Goal: Register for event/course

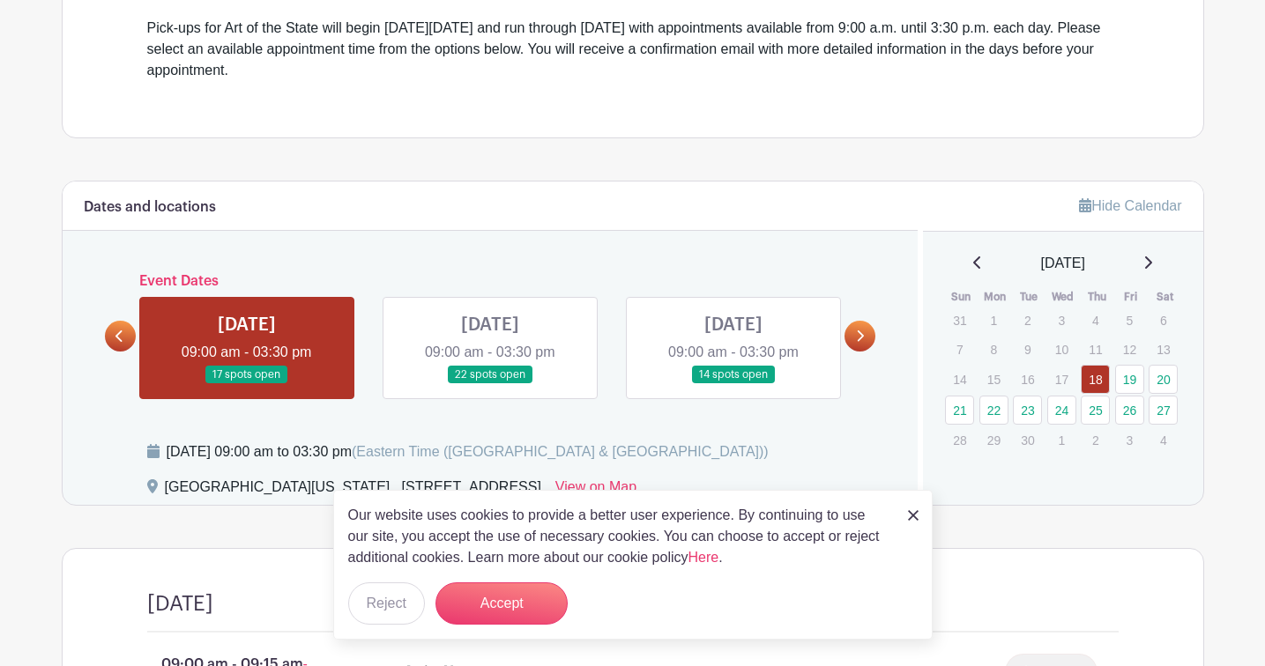
scroll to position [568, 0]
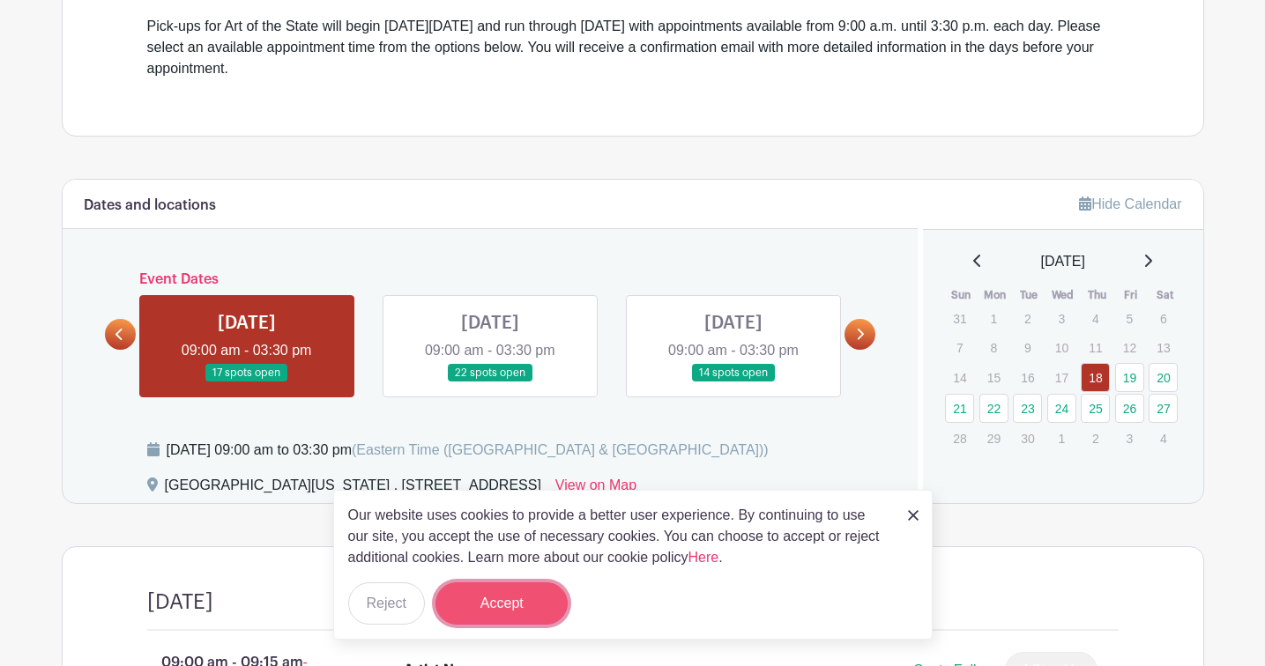
click at [481, 593] on button "Accept" at bounding box center [501, 604] width 132 height 42
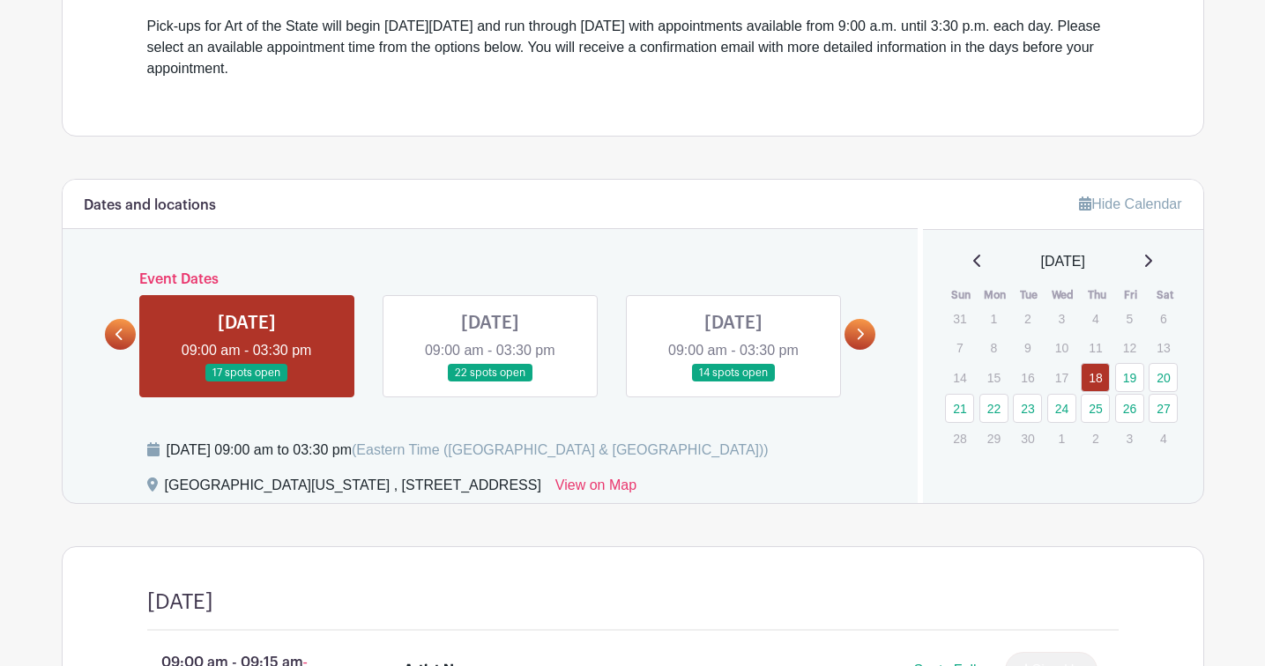
click at [490, 383] on link at bounding box center [490, 383] width 0 height 0
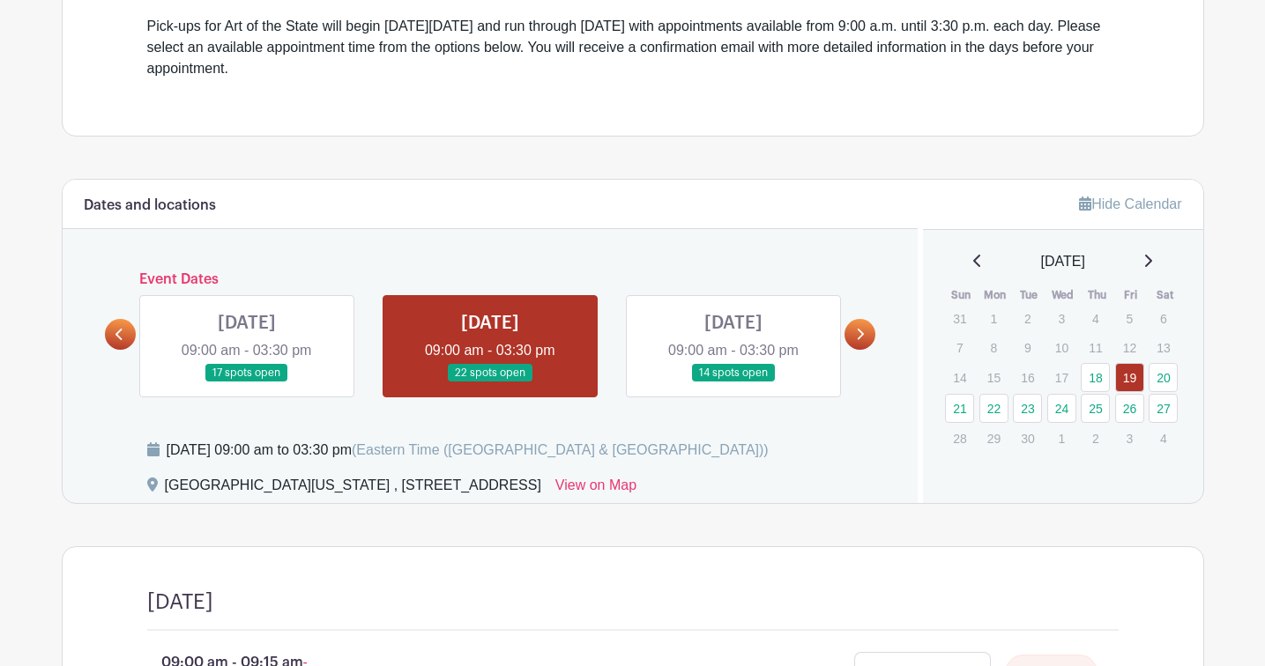
click at [490, 383] on link at bounding box center [490, 383] width 0 height 0
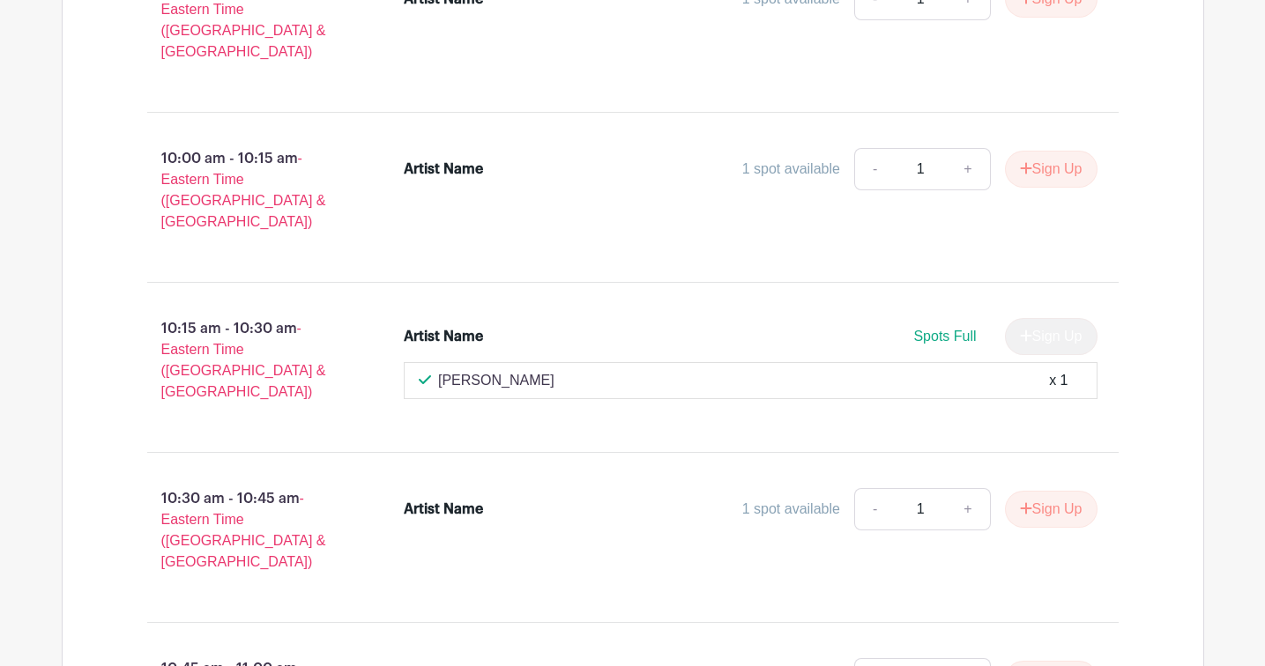
scroll to position [1757, 0]
click at [1020, 501] on icon "submit" at bounding box center [1026, 508] width 12 height 14
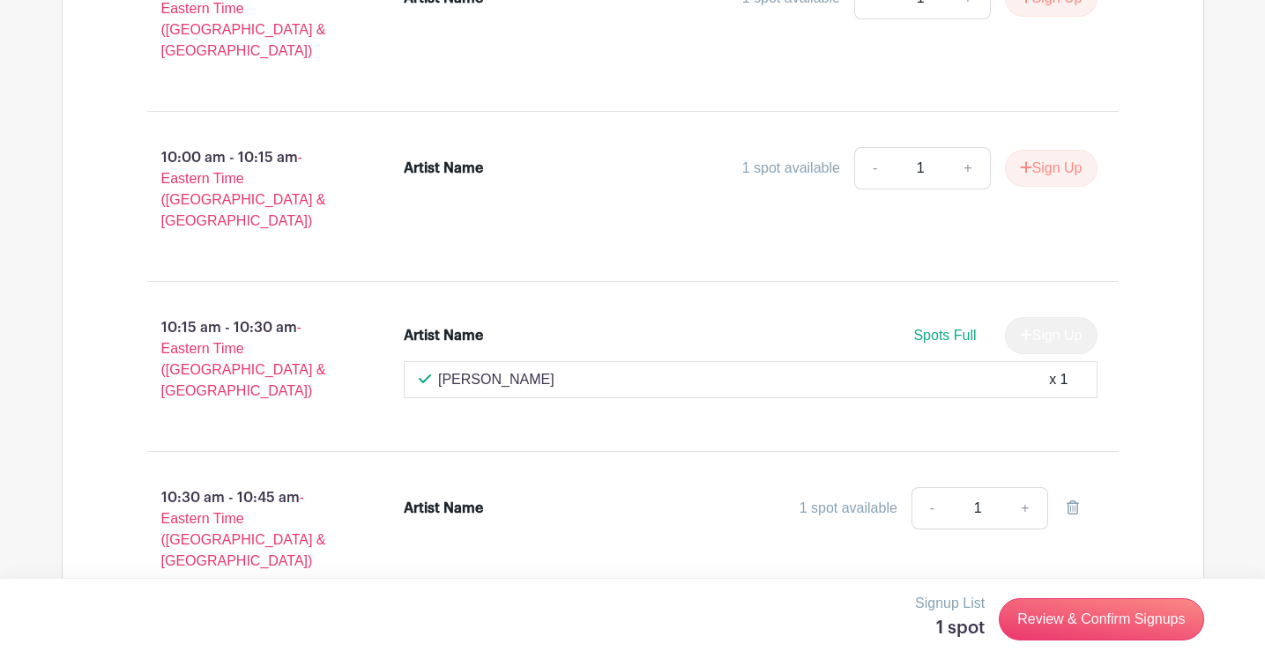
click at [485, 498] on div "Artist Name" at bounding box center [491, 508] width 174 height 21
click at [1081, 614] on link "Review & Confirm Signups" at bounding box center [1101, 620] width 205 height 42
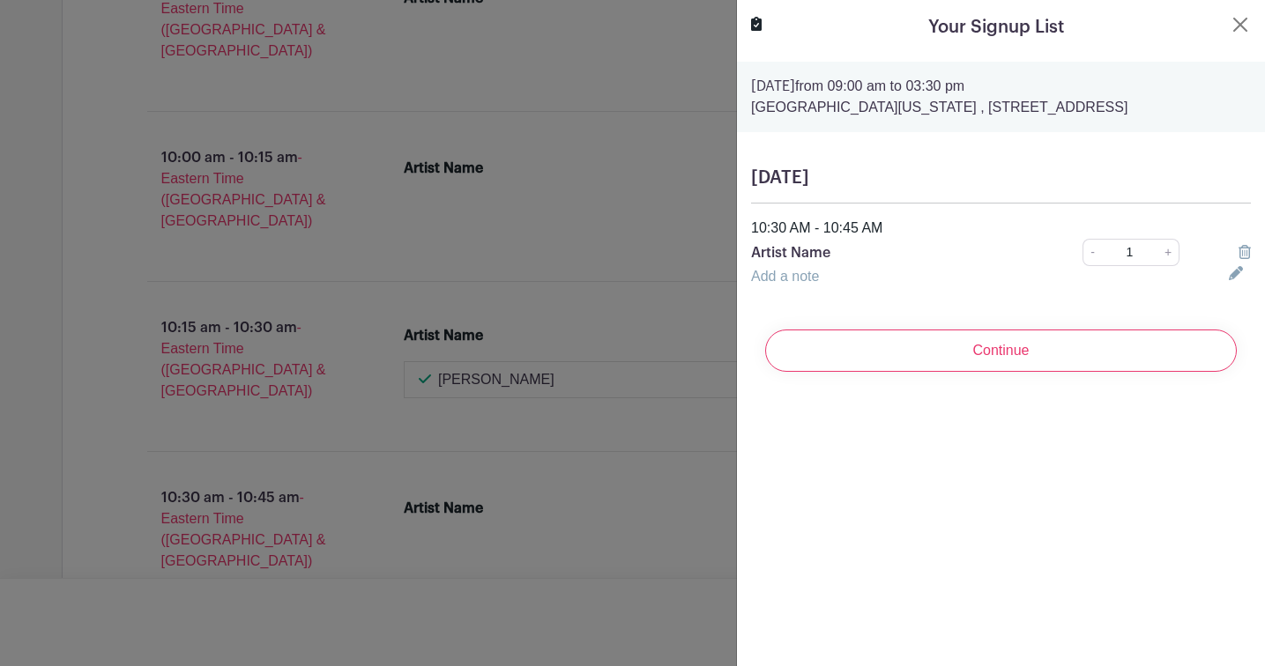
click at [808, 275] on link "Add a note" at bounding box center [785, 276] width 68 height 15
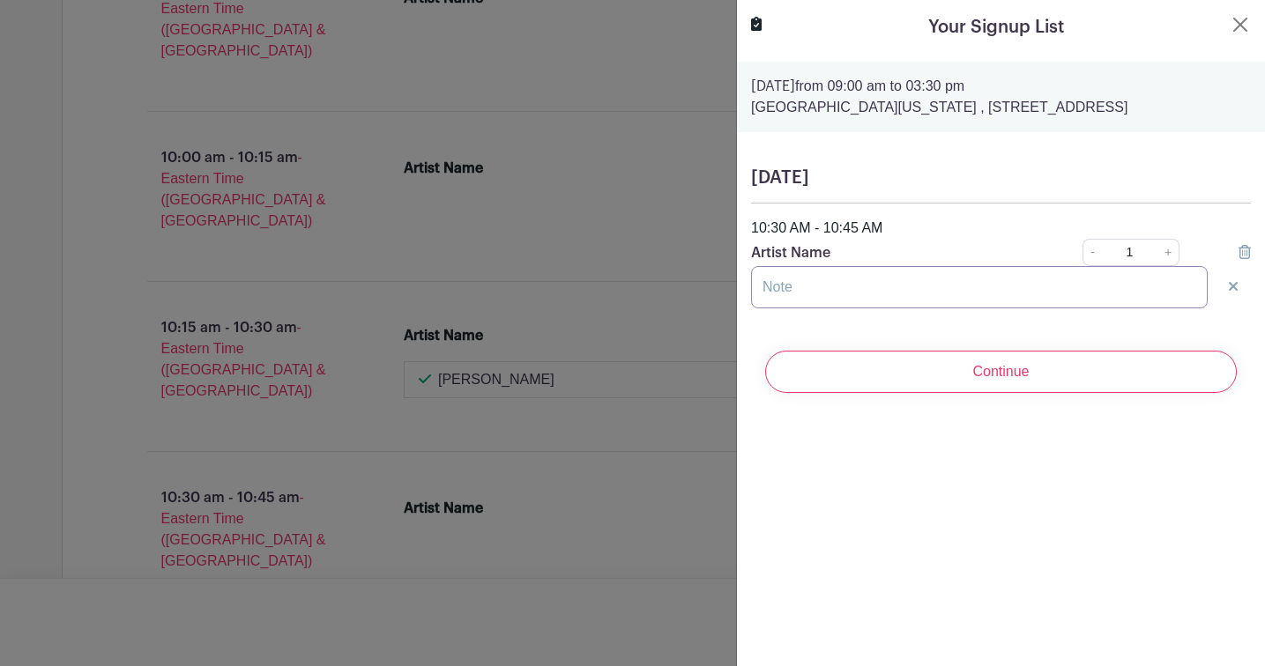
click at [797, 289] on input "text" at bounding box center [979, 287] width 457 height 42
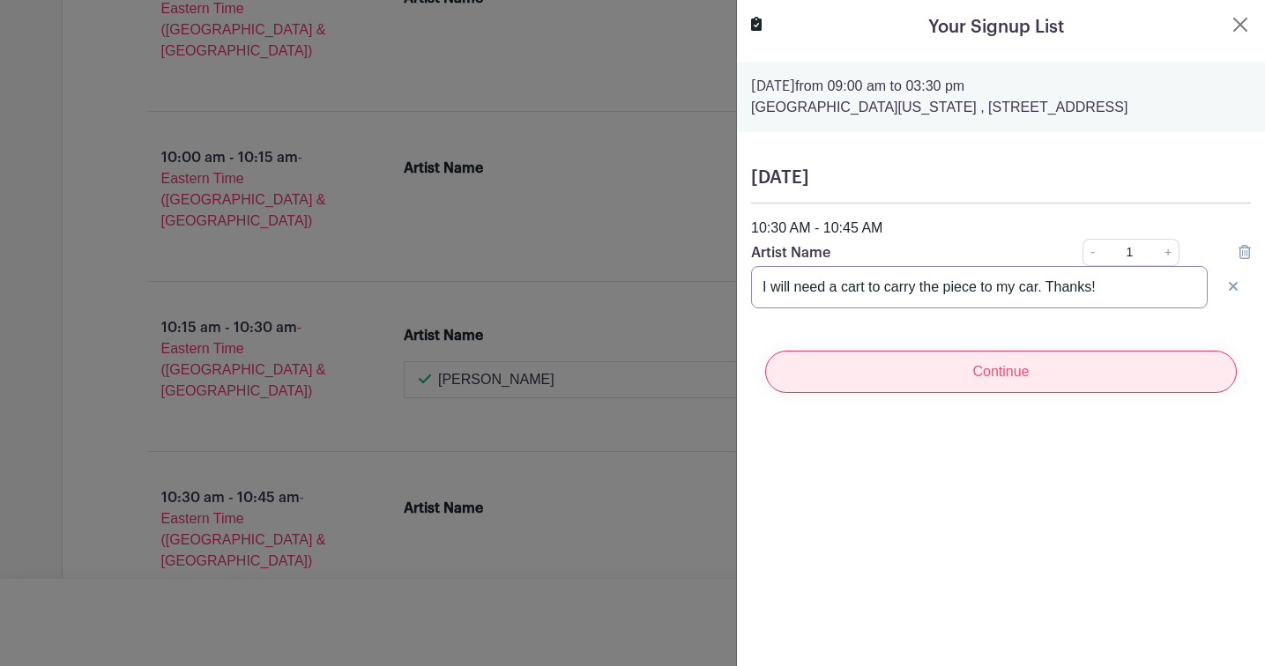
type input "I will need a cart to carry the piece to my car. Thanks!"
click at [912, 375] on input "Continue" at bounding box center [1001, 372] width 472 height 42
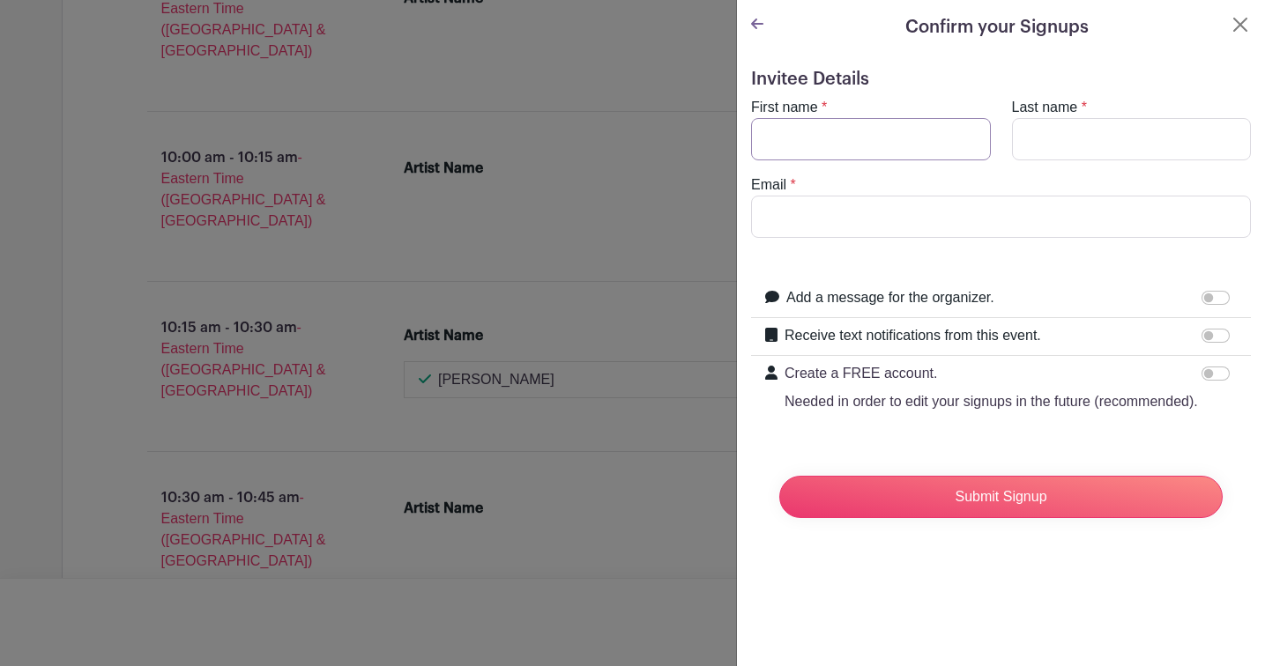
click at [796, 140] on input "First name" at bounding box center [871, 139] width 240 height 42
type input "[PERSON_NAME]"
type input "[PERSON_NAME][EMAIL_ADDRESS][PERSON_NAME][DOMAIN_NAME]"
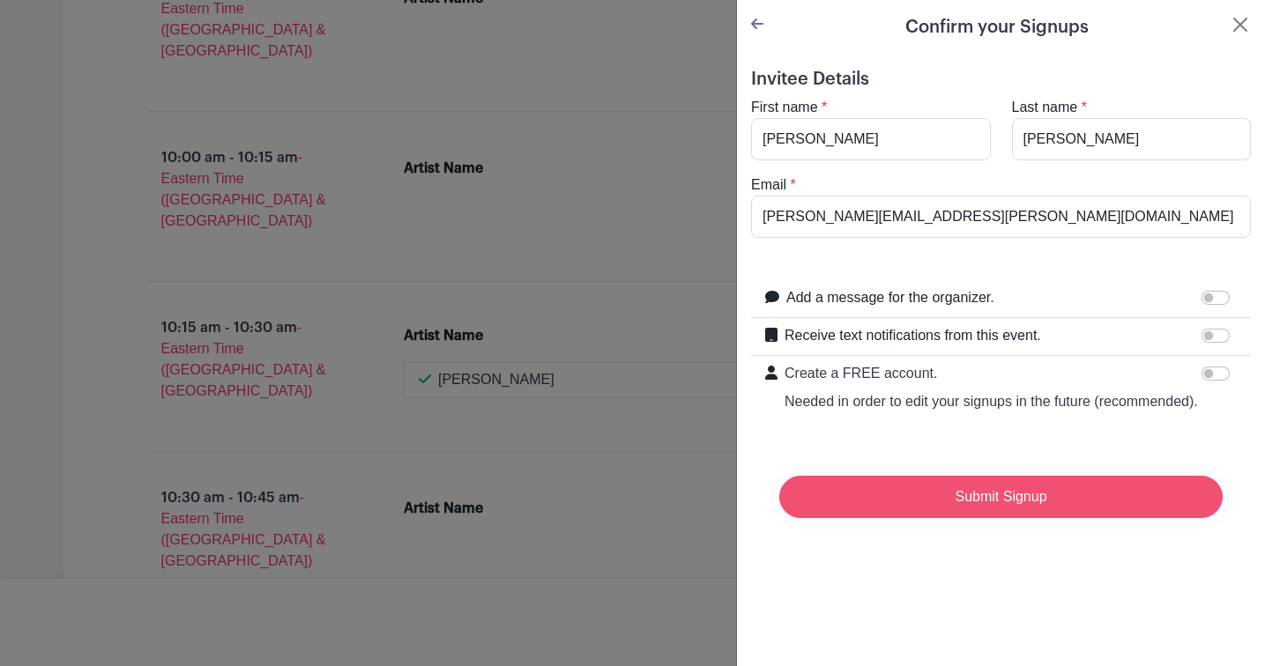
click at [996, 498] on input "Submit Signup" at bounding box center [1000, 497] width 443 height 42
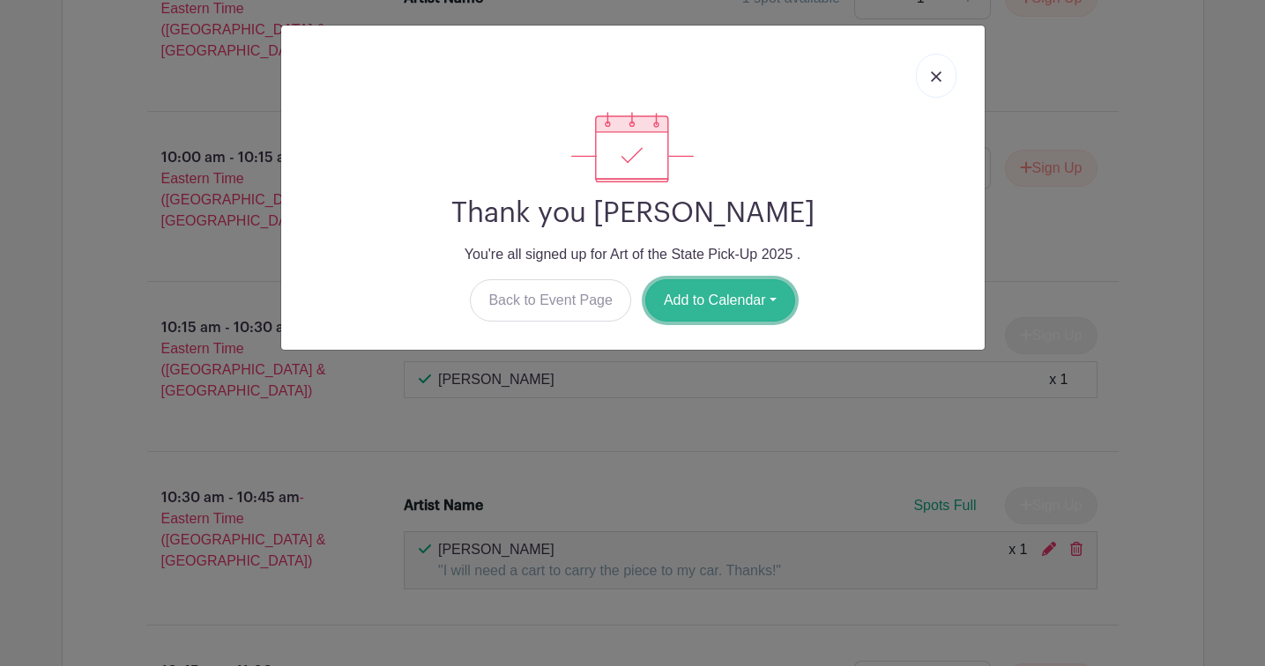
click at [703, 301] on button "Add to Calendar" at bounding box center [720, 300] width 150 height 42
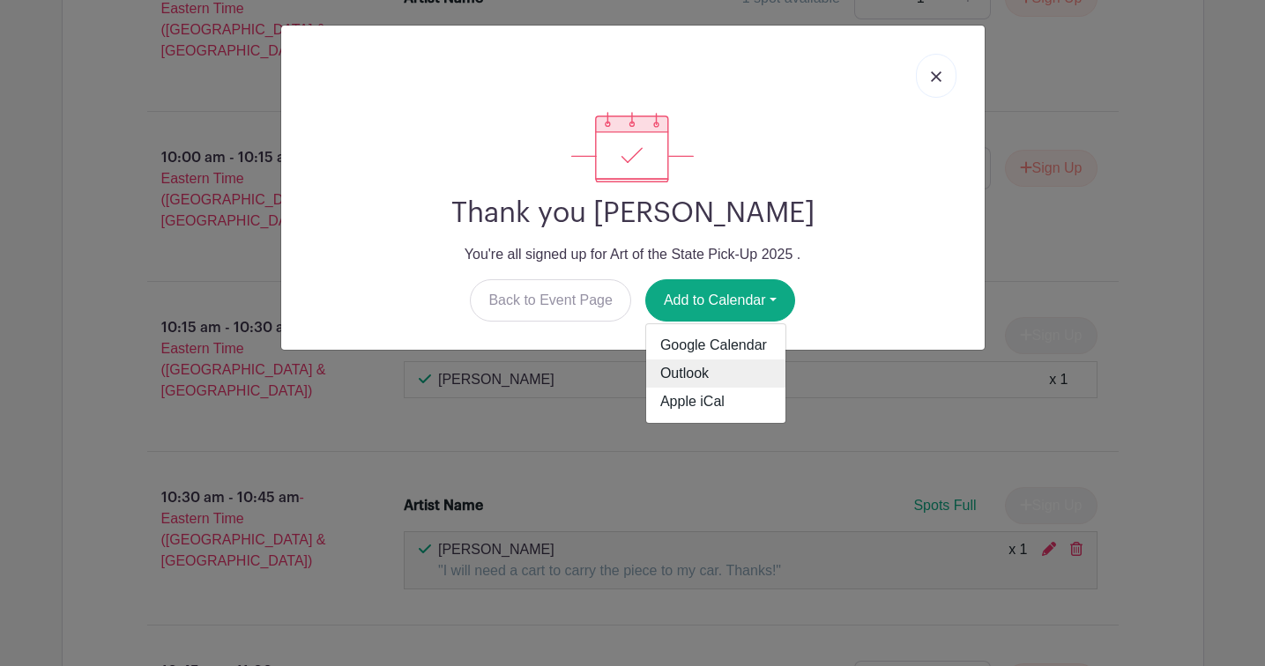
click at [691, 370] on link "Outlook" at bounding box center [715, 374] width 139 height 28
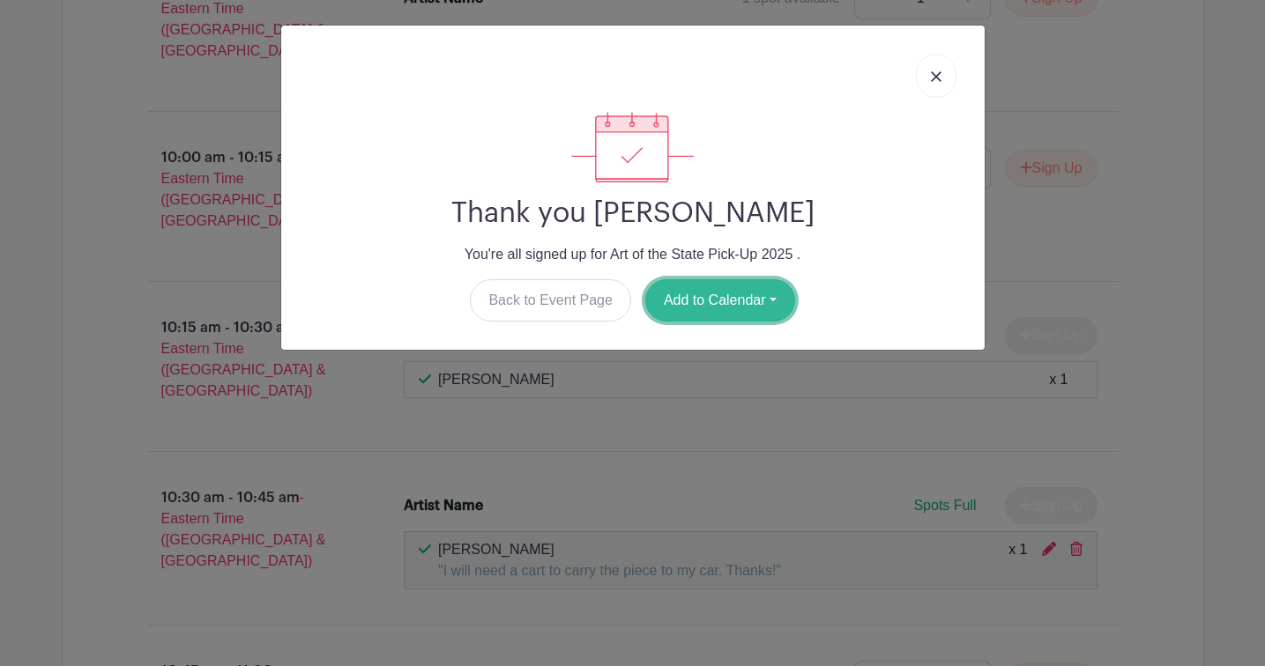
click at [711, 298] on button "Add to Calendar" at bounding box center [720, 300] width 150 height 42
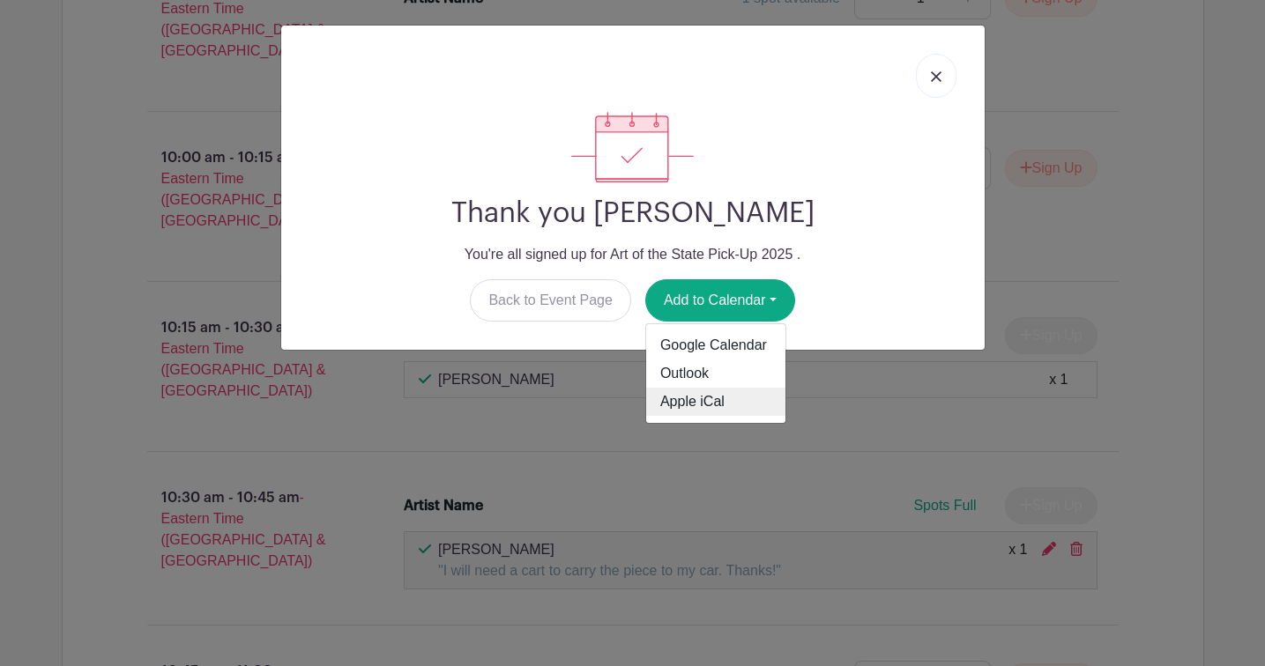
click at [677, 400] on link "Apple iCal" at bounding box center [715, 402] width 139 height 28
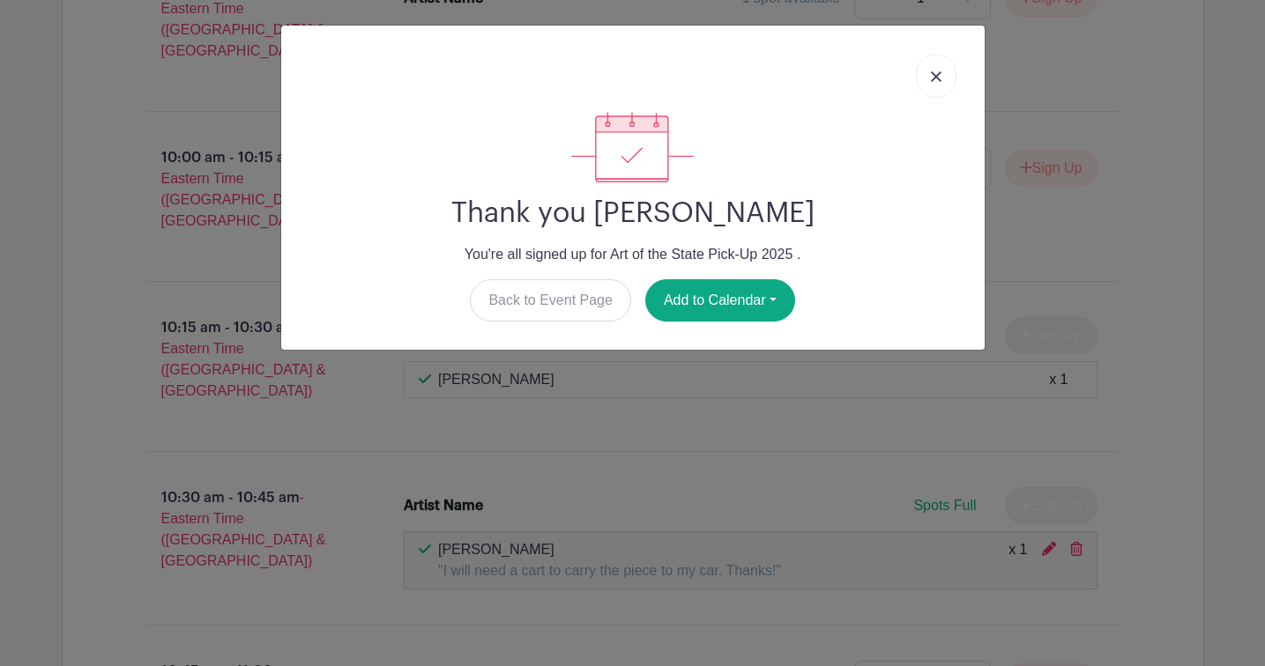
click at [935, 76] on img at bounding box center [936, 76] width 11 height 11
